Goal: Navigation & Orientation: Find specific page/section

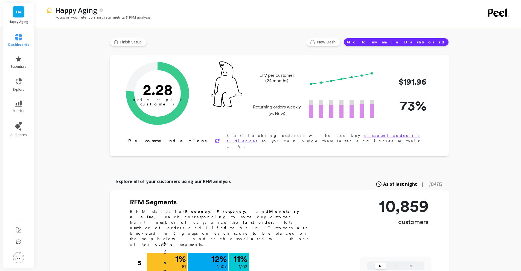
click at [18, 114] on li "metrics" at bounding box center [19, 106] width 28 height 19
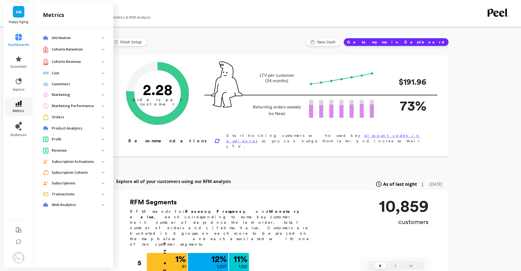
click at [19, 101] on icon at bounding box center [18, 104] width 7 height 6
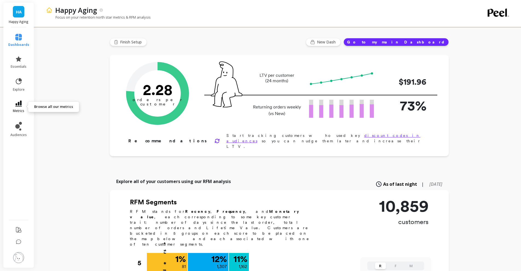
click at [21, 104] on icon at bounding box center [18, 104] width 7 height 6
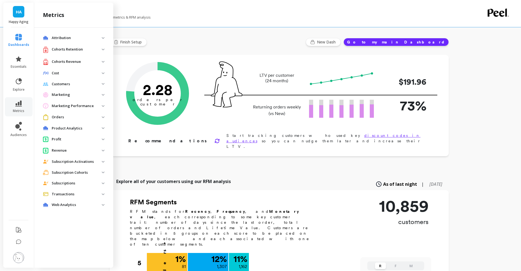
click at [103, 118] on img at bounding box center [103, 118] width 3 height 2
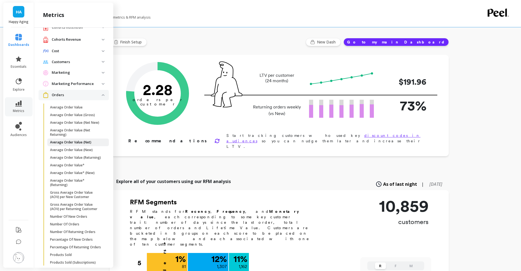
scroll to position [24, 0]
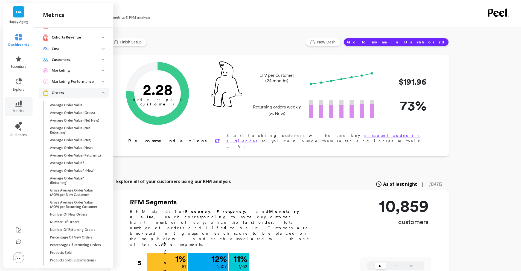
click at [100, 96] on span "Orders" at bounding box center [74, 93] width 70 height 10
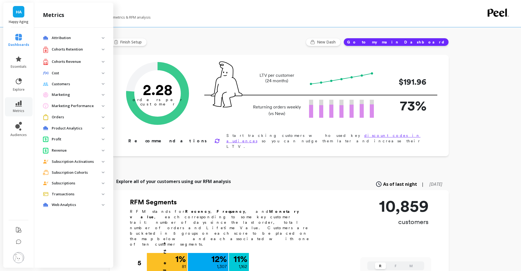
click at [99, 88] on span "Customers" at bounding box center [74, 84] width 70 height 10
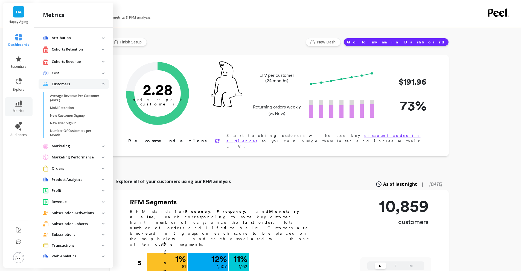
click at [101, 86] on span "Customers" at bounding box center [74, 84] width 70 height 10
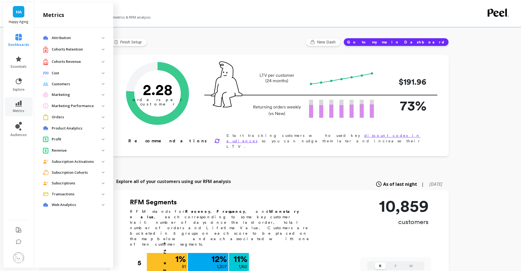
click at [99, 128] on p "Product Analytics" at bounding box center [77, 128] width 50 height 5
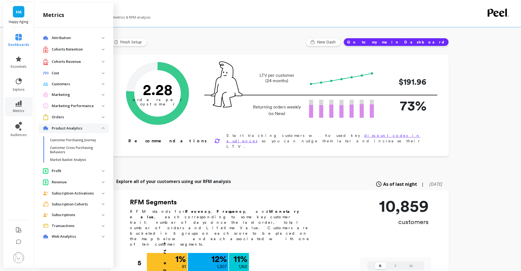
click at [99, 128] on p "Product Analytics" at bounding box center [77, 128] width 50 height 5
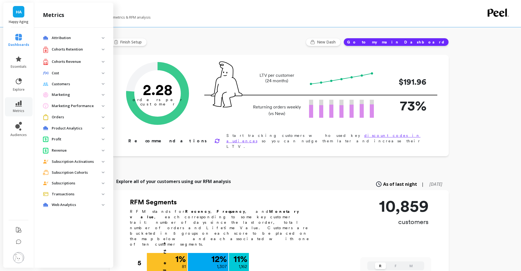
click at [100, 140] on p "Profit" at bounding box center [77, 139] width 50 height 5
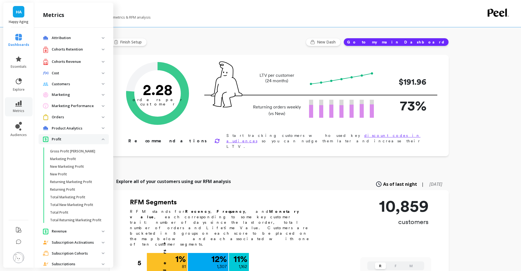
click at [100, 140] on span "Profit" at bounding box center [74, 139] width 70 height 10
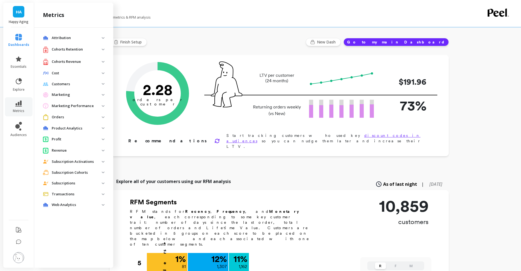
click at [103, 152] on span "Revenue" at bounding box center [74, 151] width 70 height 10
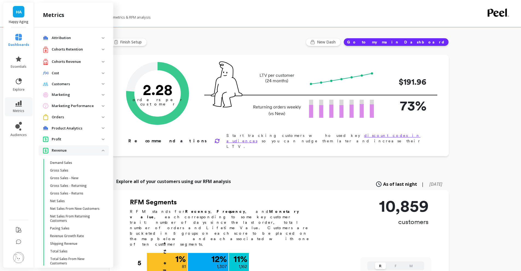
click at [103, 152] on span "Revenue" at bounding box center [74, 151] width 70 height 10
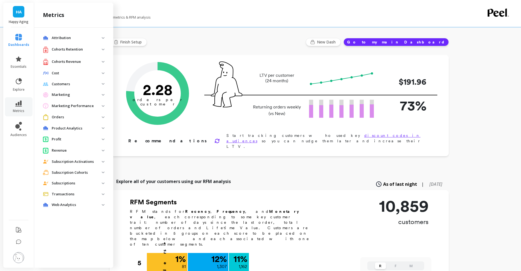
click at [191, 38] on div "Finish Setup New Dash Go to my main Dashboard" at bounding box center [279, 42] width 339 height 8
